Goal: Check status

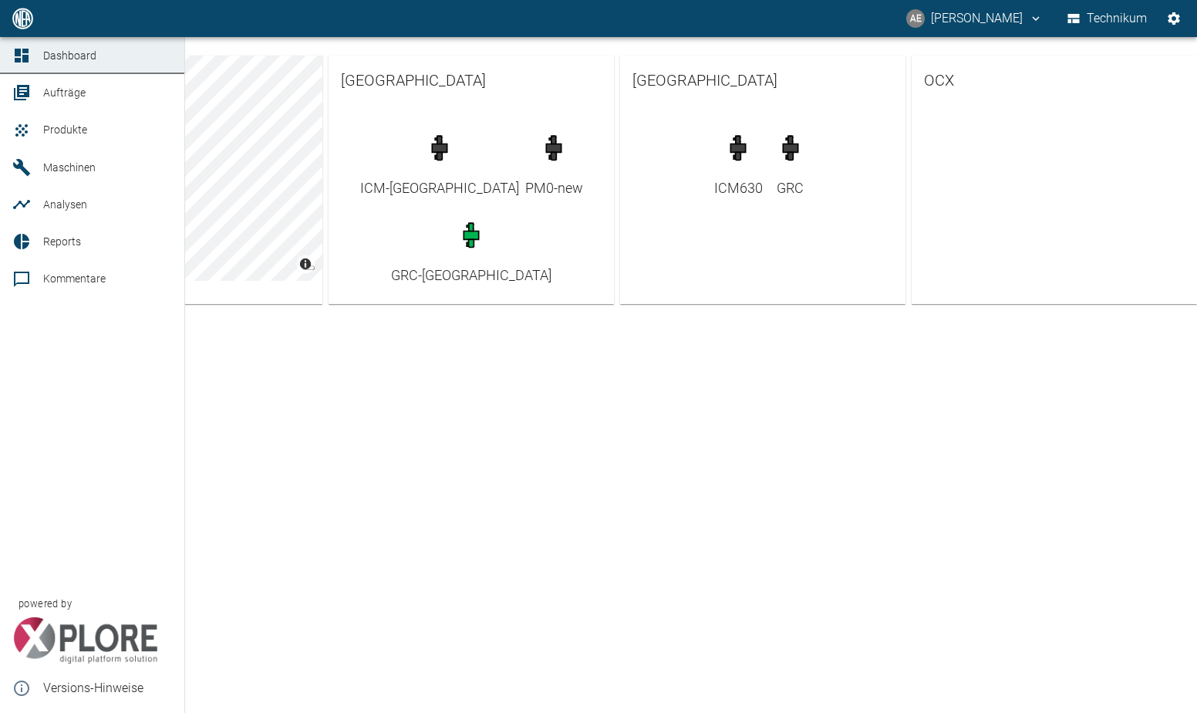
click at [78, 161] on span "Maschinen" at bounding box center [69, 167] width 52 height 12
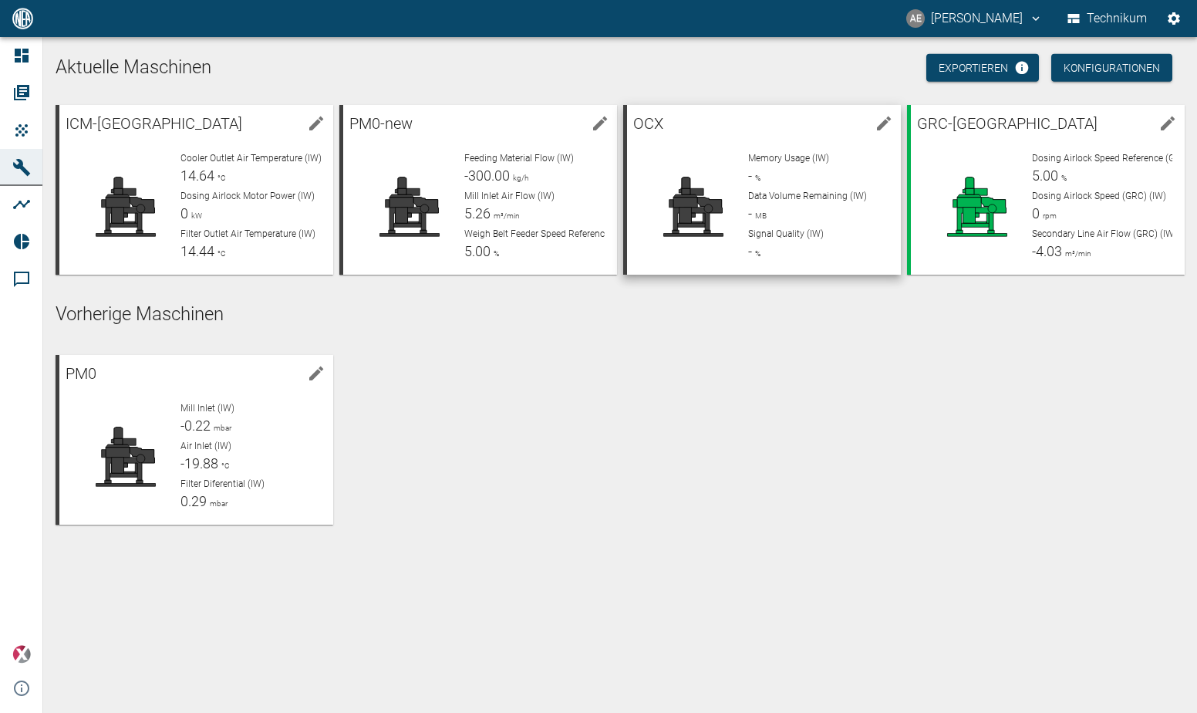
click at [697, 132] on p "OCX" at bounding box center [750, 123] width 235 height 25
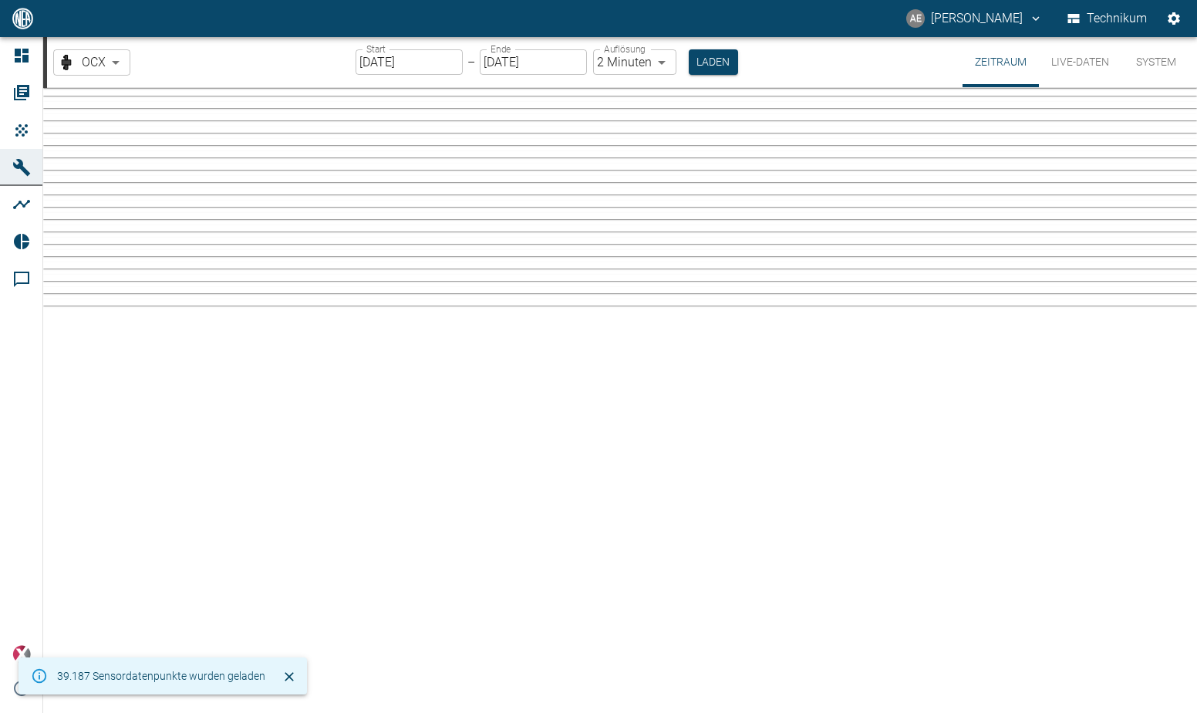
type input "2min"
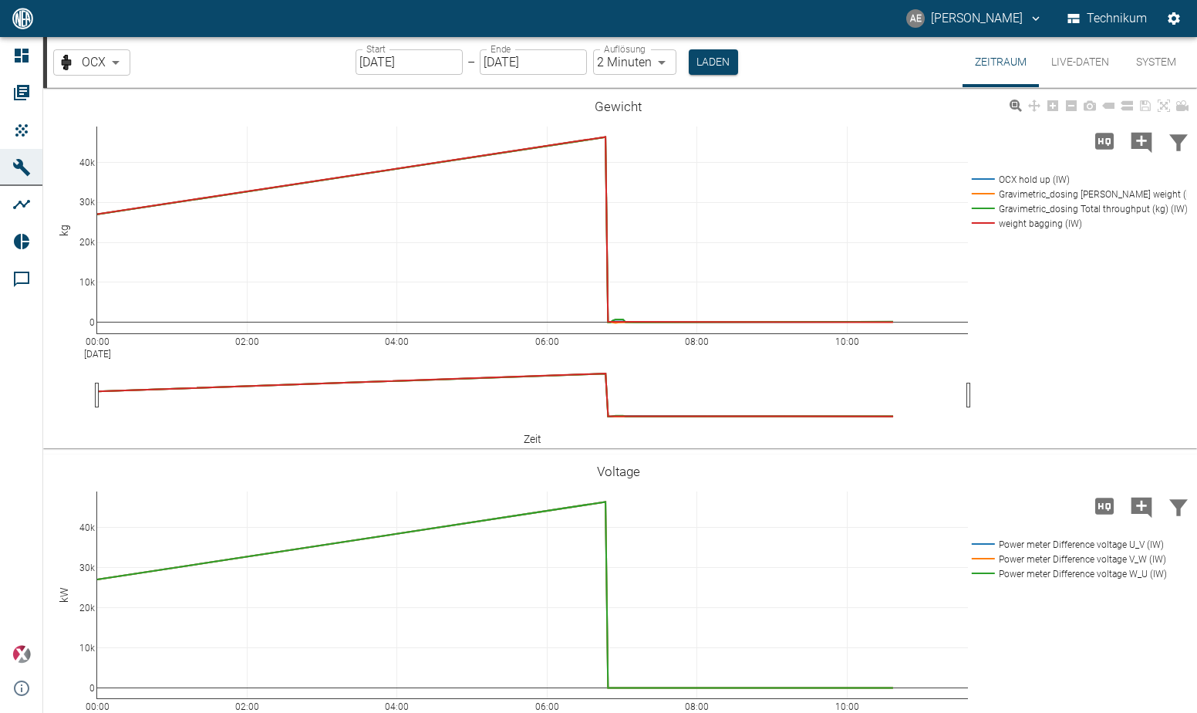
click at [737, 211] on rect at bounding box center [1075, 208] width 215 height 15
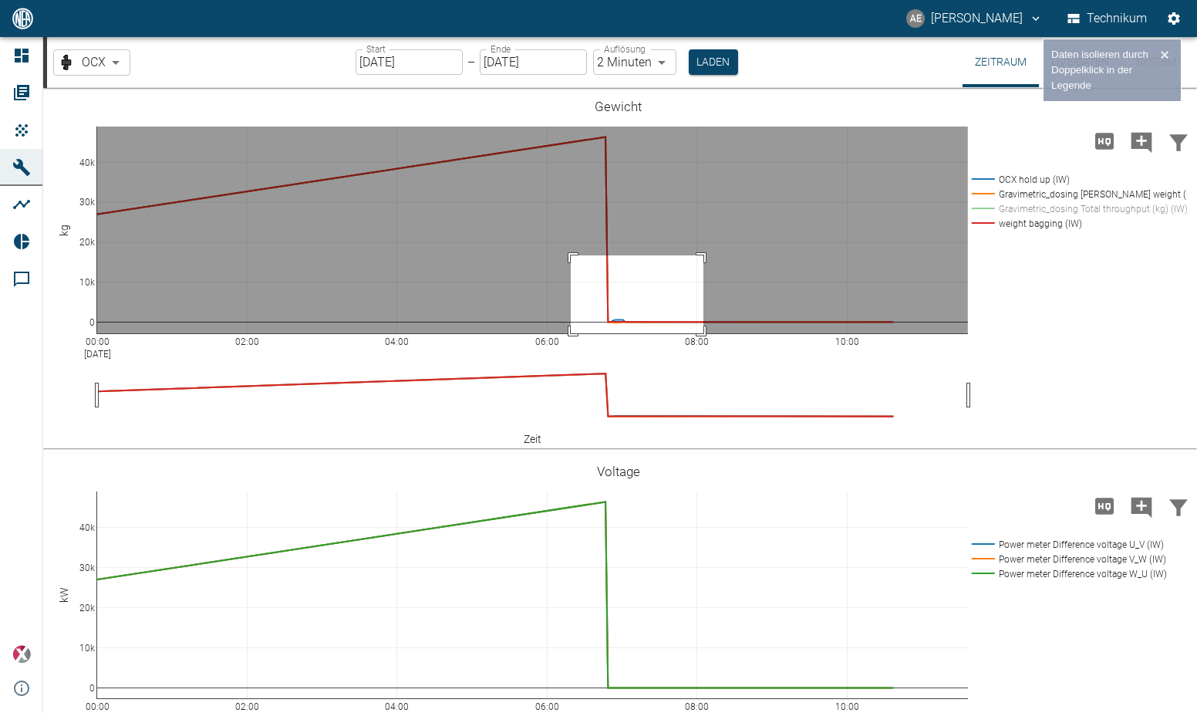
drag, startPoint x: 571, startPoint y: 255, endPoint x: 704, endPoint y: 349, distance: 162.2
